Goal: Find specific page/section: Find specific page/section

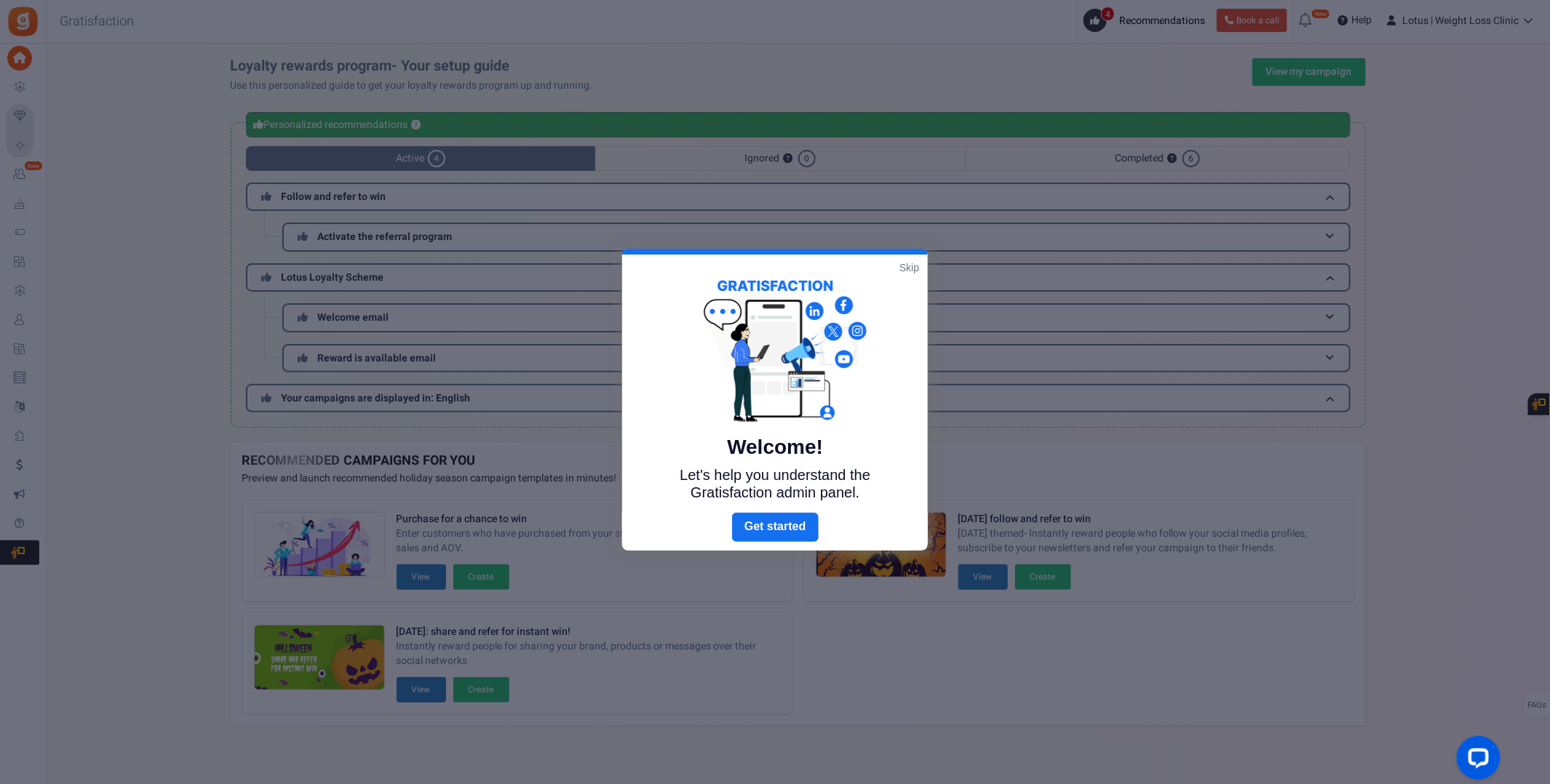
click at [904, 268] on link "Skip" at bounding box center [909, 268] width 20 height 14
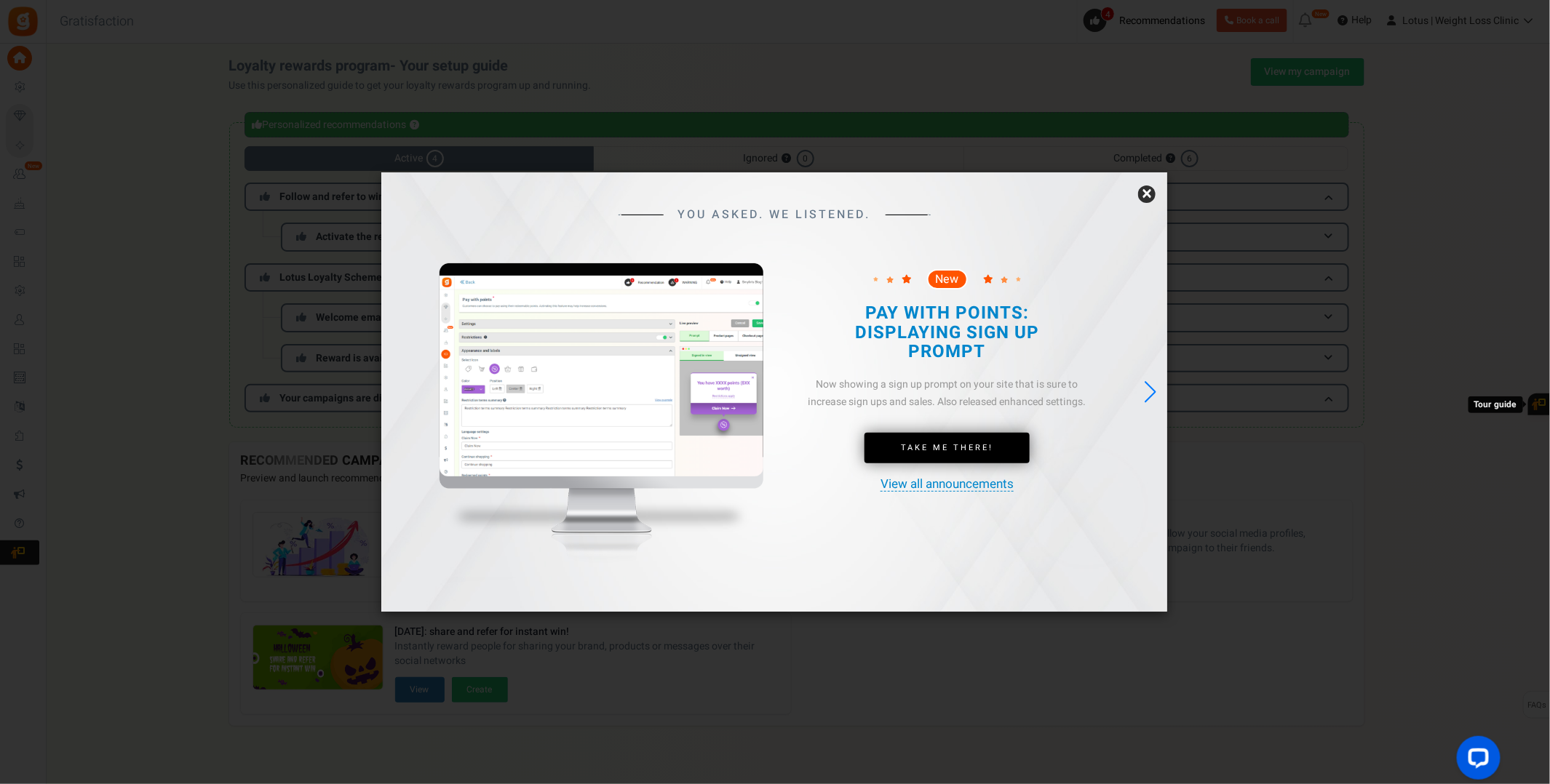
click at [1141, 199] on link "×" at bounding box center [1147, 194] width 18 height 18
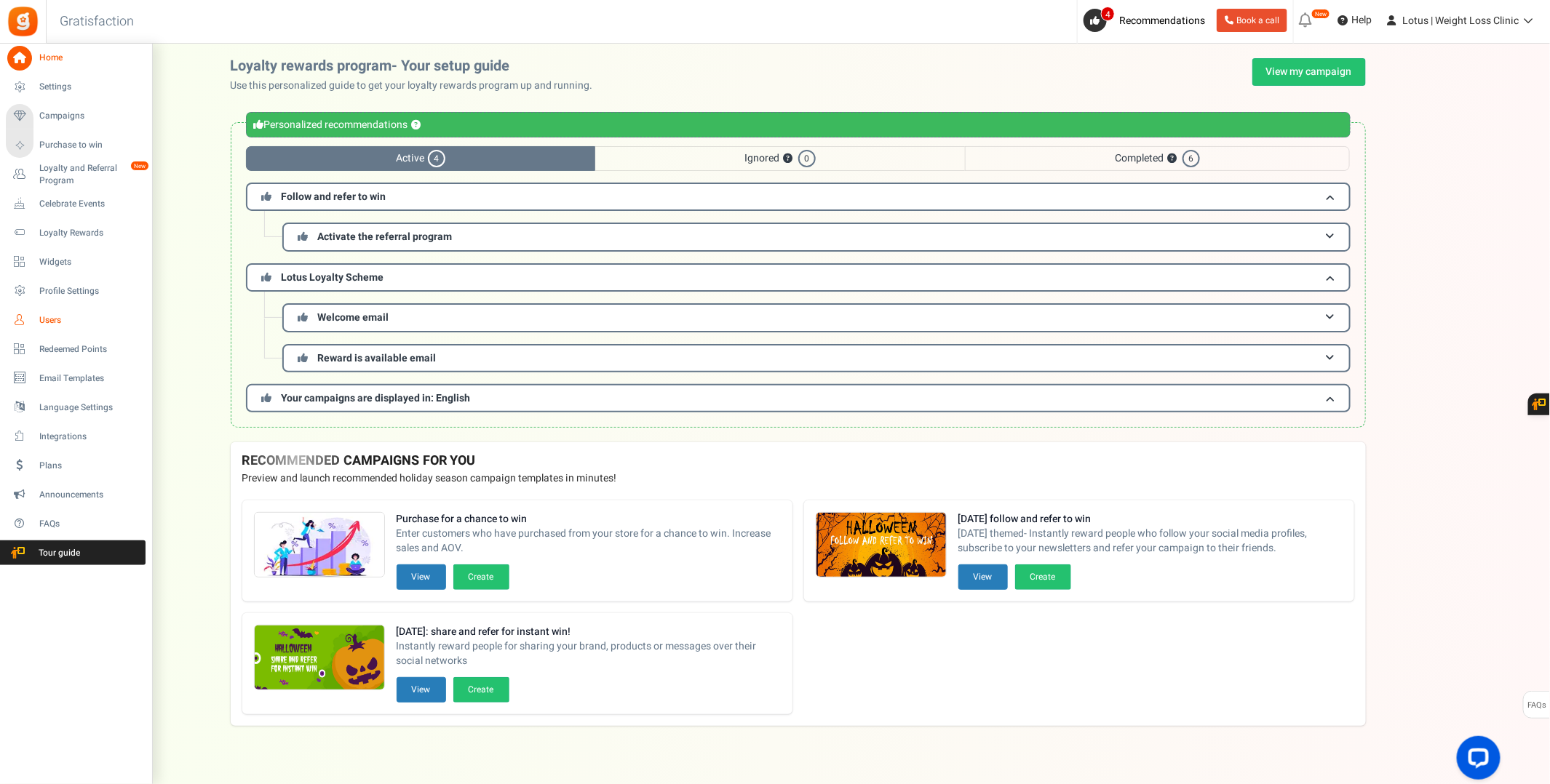
click at [46, 317] on span "Users" at bounding box center [90, 320] width 102 height 12
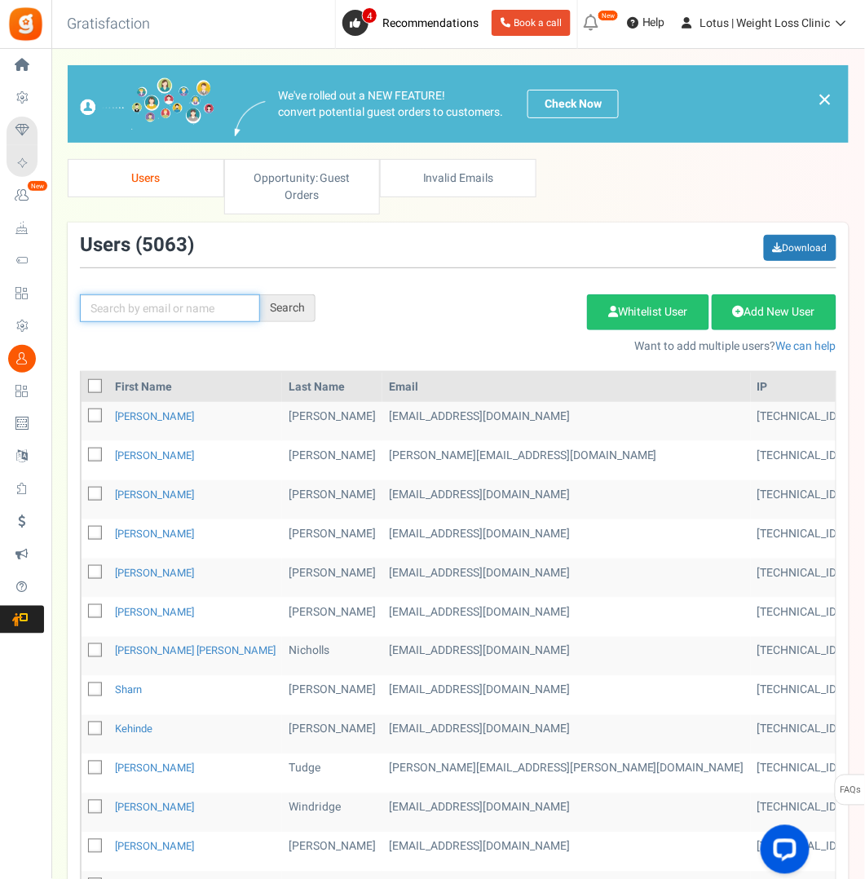
click at [170, 302] on input "text" at bounding box center [170, 308] width 180 height 28
paste input "[EMAIL_ADDRESS][DOMAIN_NAME]"
type input "[EMAIL_ADDRESS][DOMAIN_NAME]"
click at [288, 311] on div "Search" at bounding box center [287, 308] width 55 height 28
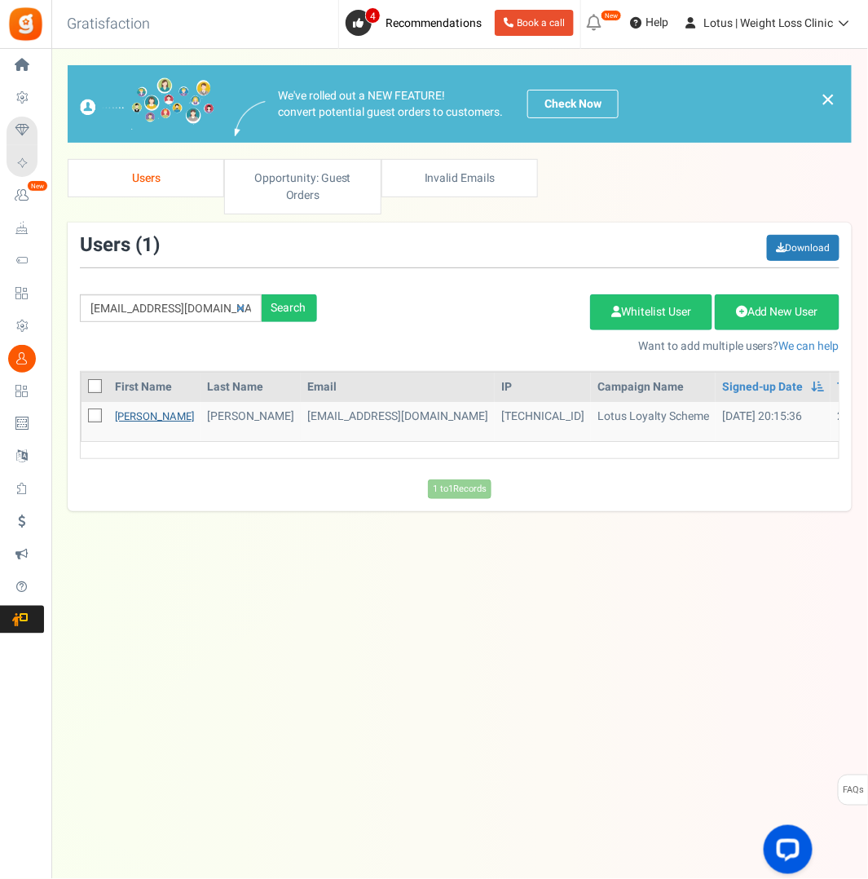
click at [126, 408] on link "[PERSON_NAME]" at bounding box center [154, 415] width 79 height 15
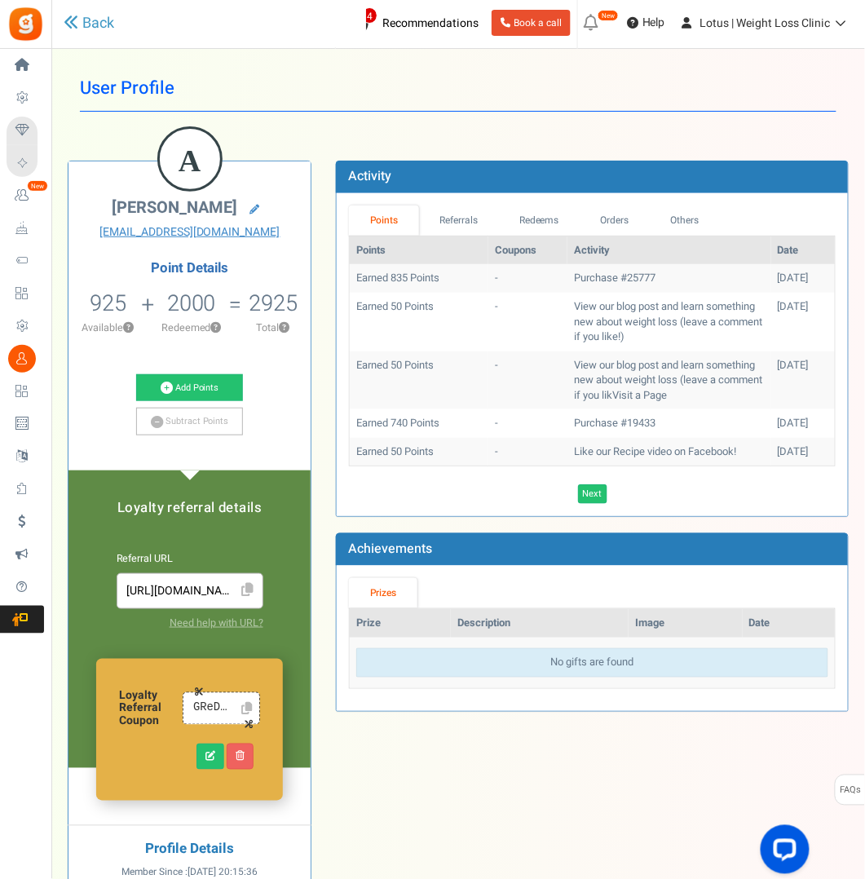
click at [249, 705] on icon at bounding box center [246, 708] width 11 height 12
